Goal: Task Accomplishment & Management: Manage account settings

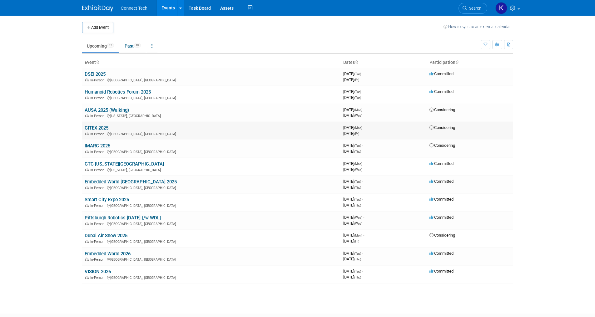
click at [163, 131] on div "In-Person Dubai, United Arab Emirates" at bounding box center [212, 133] width 254 height 5
click at [104, 128] on link "GITEX 2025" at bounding box center [97, 128] width 24 height 6
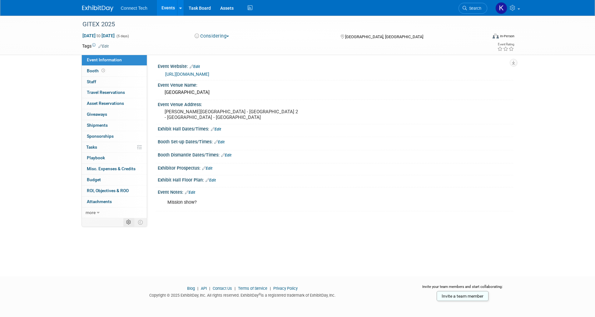
click at [127, 222] on icon at bounding box center [128, 222] width 5 height 5
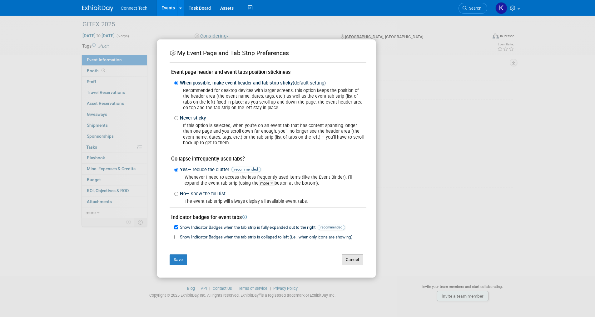
click at [363, 256] on button "Cancel" at bounding box center [353, 259] width 22 height 11
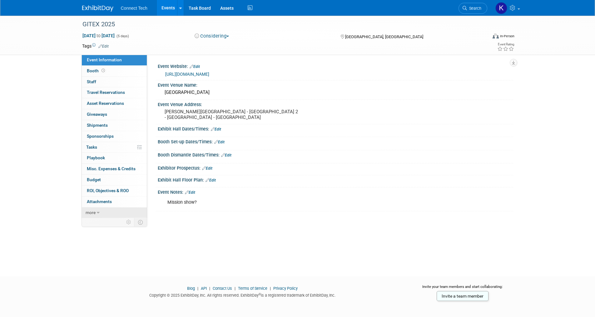
click at [104, 214] on link "more" at bounding box center [114, 212] width 65 height 11
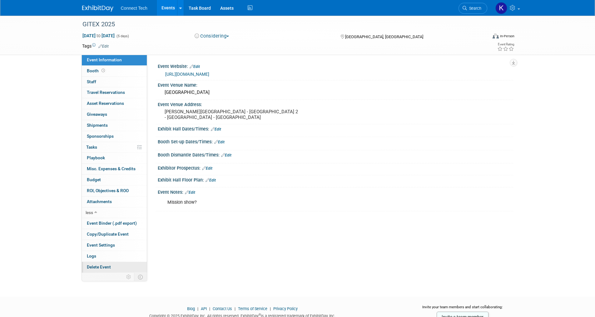
click at [101, 267] on span "Delete Event" at bounding box center [99, 266] width 24 height 5
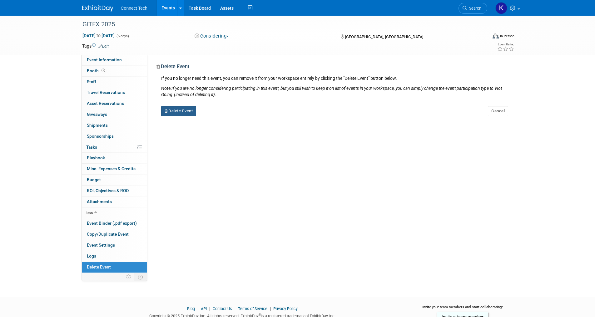
click at [189, 111] on button "Delete Event" at bounding box center [178, 111] width 35 height 10
click at [219, 117] on link "Yes" at bounding box center [218, 116] width 18 height 10
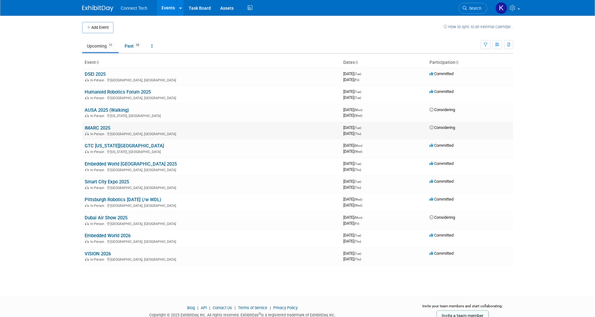
click at [108, 126] on link "IMARC 2025" at bounding box center [98, 128] width 26 height 6
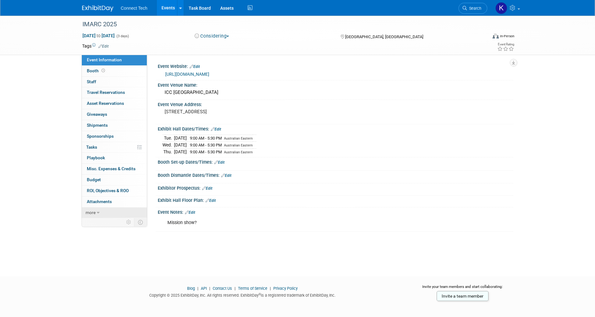
click at [96, 212] on link "more" at bounding box center [114, 212] width 65 height 11
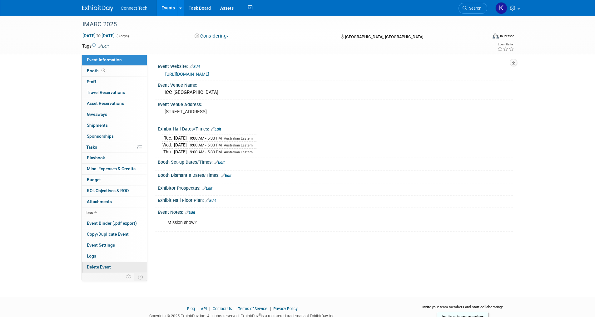
click at [96, 268] on span "Delete Event" at bounding box center [99, 266] width 24 height 5
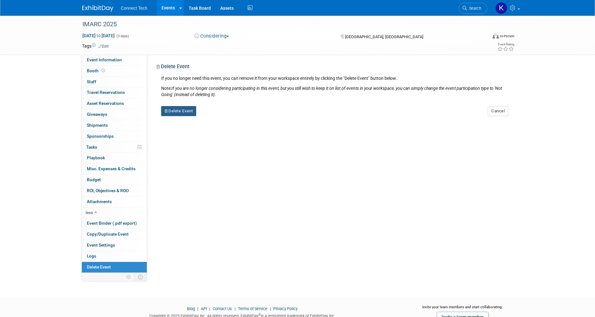
click at [174, 113] on button "Delete Event" at bounding box center [178, 111] width 35 height 10
click at [215, 116] on icon at bounding box center [214, 115] width 4 height 3
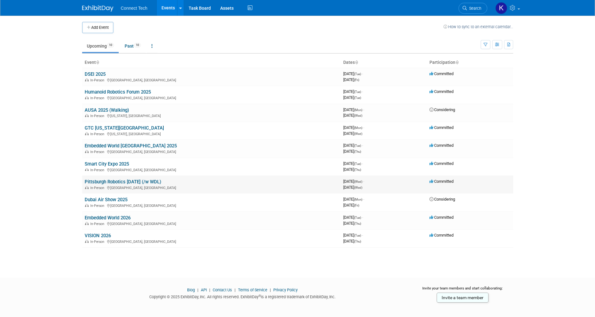
click at [104, 181] on link "Pittsburgh Robotics [DATE] (/w WDL)" at bounding box center [123, 182] width 77 height 6
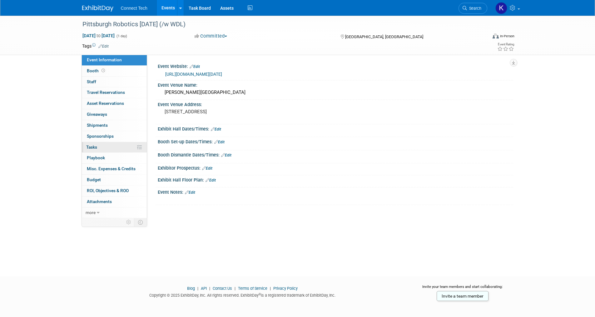
click at [114, 147] on link "0% Tasks 0%" at bounding box center [114, 147] width 65 height 11
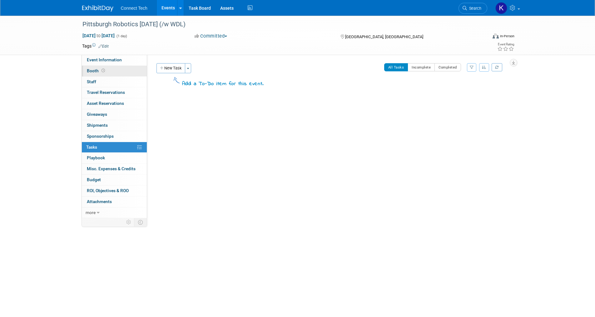
click at [117, 67] on link "Booth" at bounding box center [114, 71] width 65 height 11
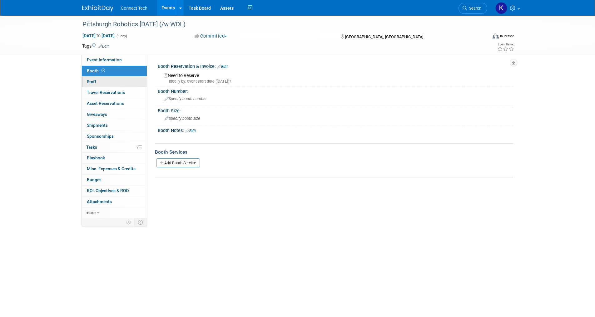
click at [118, 78] on link "0 Staff 0" at bounding box center [114, 82] width 65 height 11
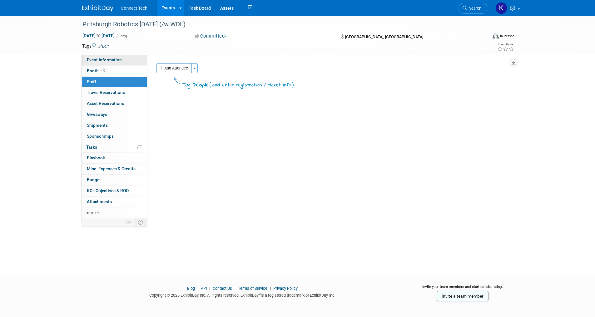
click at [124, 60] on link "Event Information" at bounding box center [114, 60] width 65 height 11
